Goal: Information Seeking & Learning: Learn about a topic

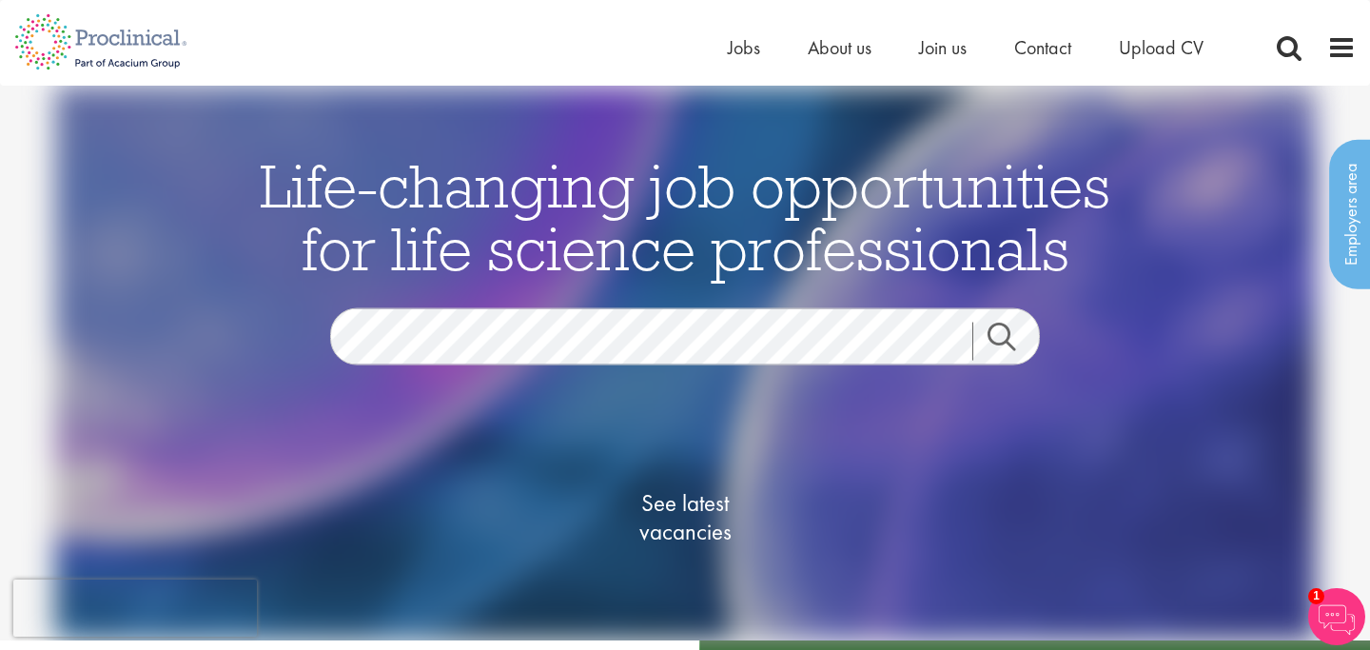
click at [680, 302] on div "Life-changing job opportunities for life science professionals Jobs Search See …" at bounding box center [684, 390] width 951 height 475
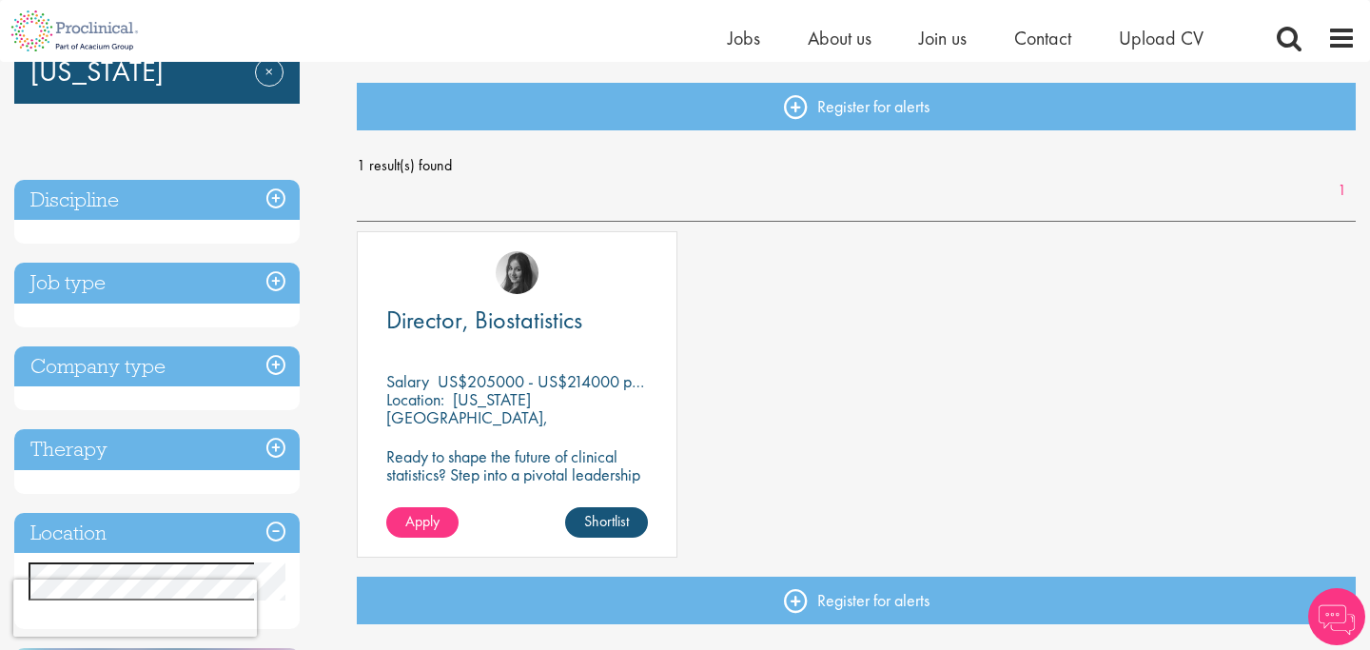
scroll to position [196, 0]
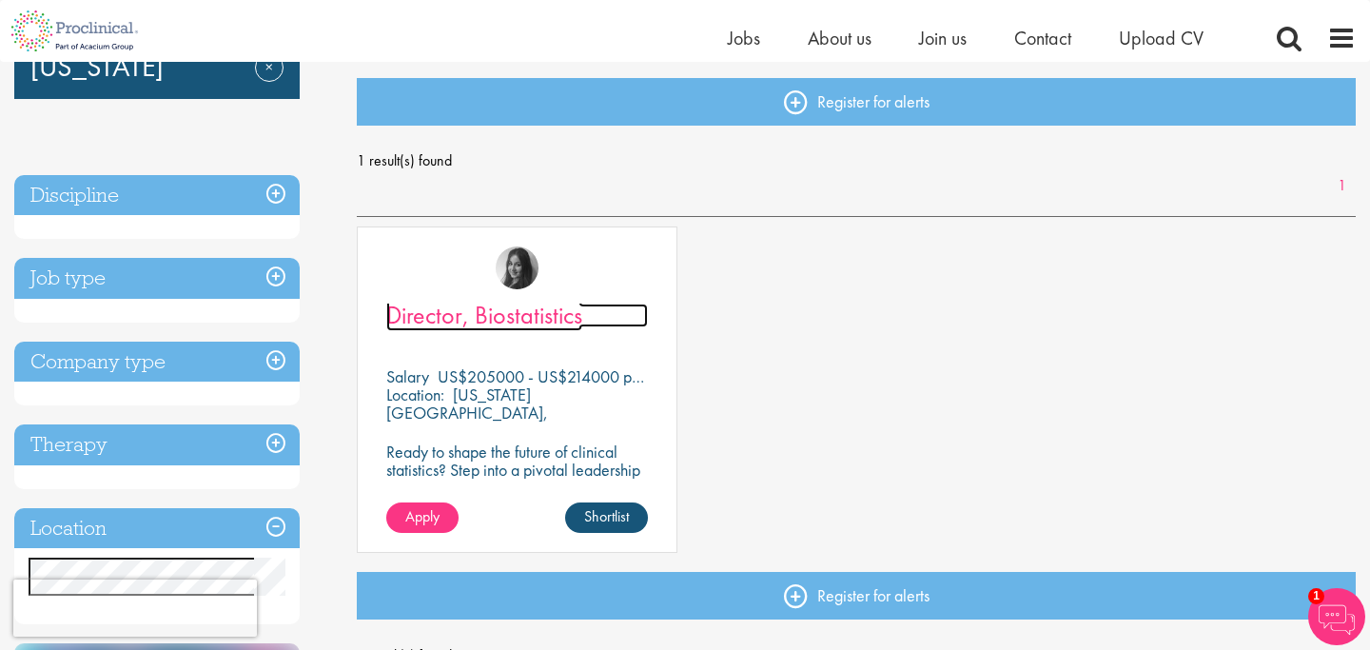
click at [531, 324] on span "Director, Biostatistics" at bounding box center [484, 315] width 196 height 32
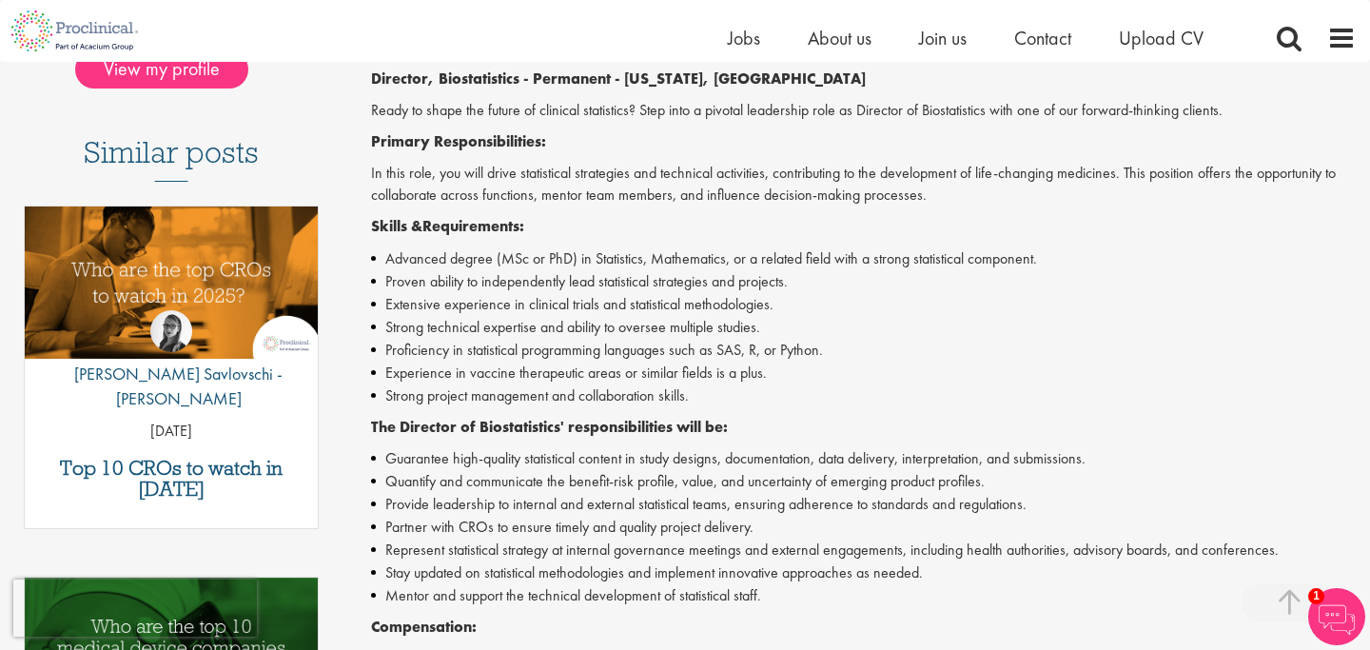
scroll to position [492, 0]
